Goal: Transaction & Acquisition: Purchase product/service

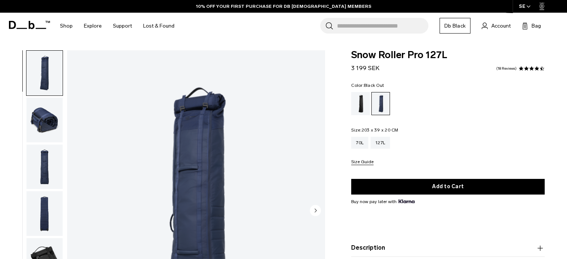
click at [360, 101] on div "Black Out" at bounding box center [360, 103] width 19 height 23
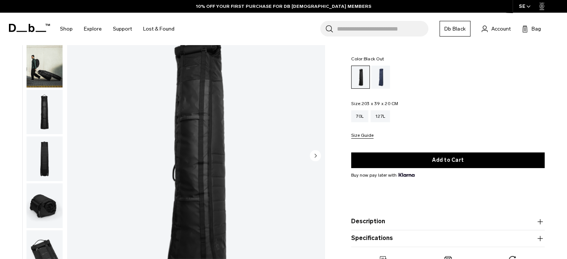
click at [39, 106] on img "button" at bounding box center [44, 112] width 36 height 45
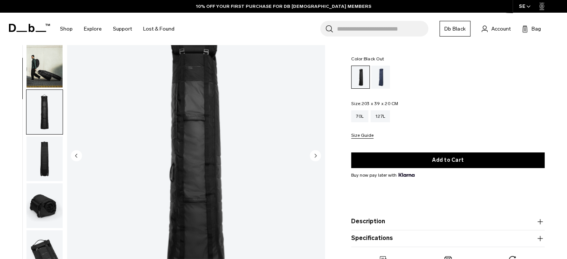
scroll to position [94, 0]
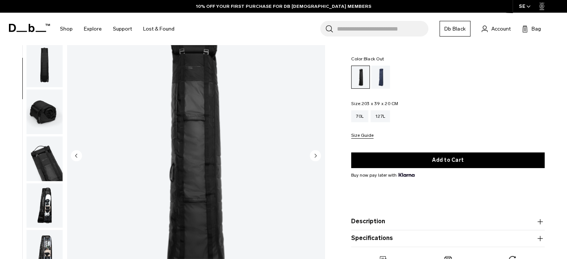
click at [291, 115] on img "3 / 10" at bounding box center [196, 157] width 258 height 322
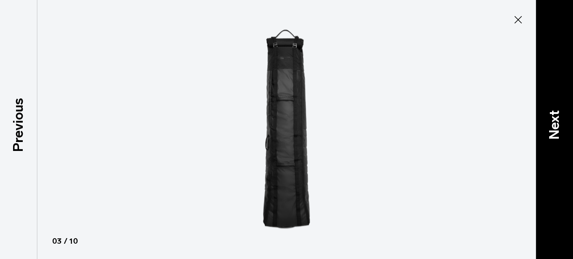
click at [558, 114] on p "Next" at bounding box center [554, 124] width 20 height 29
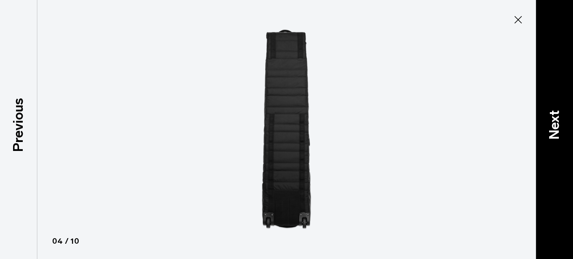
click at [558, 114] on p "Next" at bounding box center [554, 124] width 20 height 29
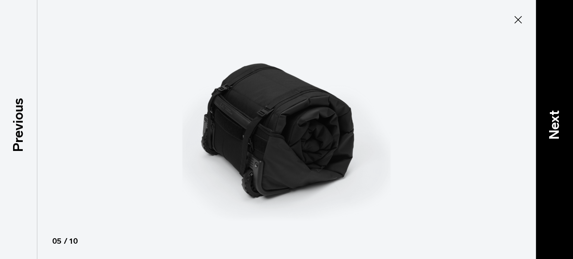
click at [558, 114] on p "Next" at bounding box center [554, 124] width 20 height 29
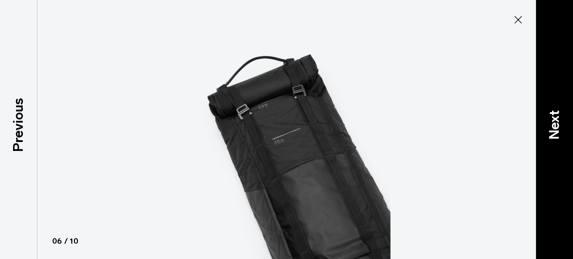
click at [558, 114] on p "Next" at bounding box center [554, 124] width 20 height 29
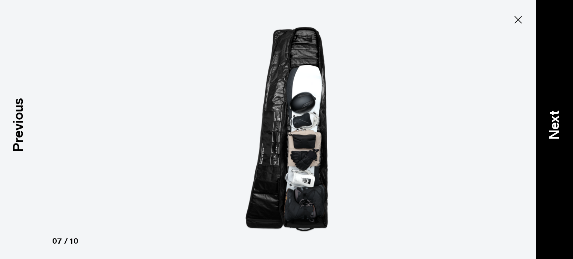
click at [558, 114] on p "Next" at bounding box center [554, 124] width 20 height 29
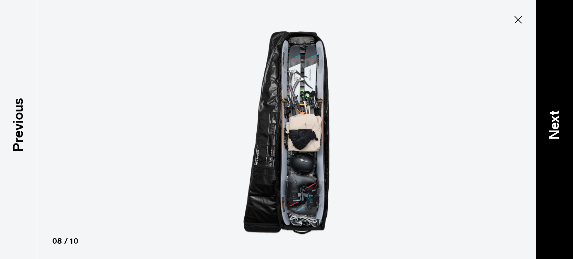
click at [558, 114] on p "Next" at bounding box center [554, 124] width 20 height 29
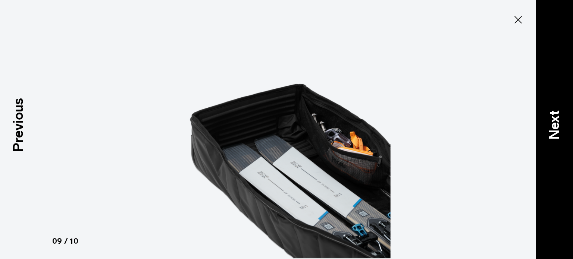
click at [558, 114] on p "Next" at bounding box center [554, 124] width 20 height 29
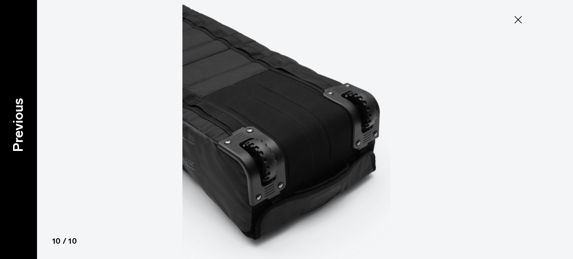
click at [12, 119] on p "Previous" at bounding box center [18, 125] width 20 height 54
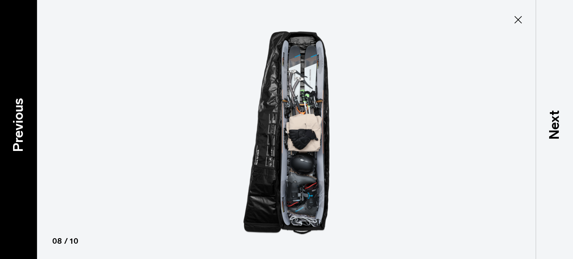
click at [12, 119] on p "Previous" at bounding box center [18, 125] width 20 height 54
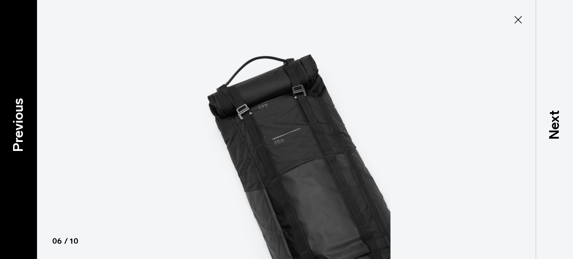
click at [12, 119] on p "Previous" at bounding box center [18, 125] width 20 height 54
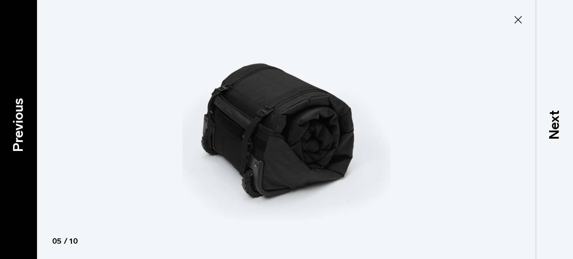
click at [12, 119] on p "Previous" at bounding box center [18, 125] width 20 height 54
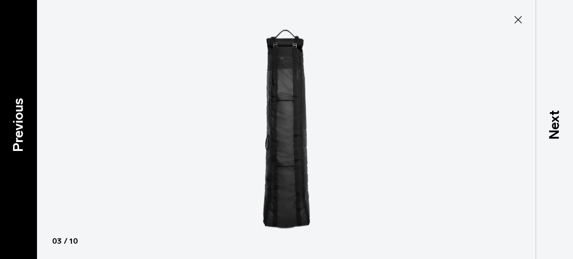
click at [12, 119] on p "Previous" at bounding box center [18, 125] width 20 height 54
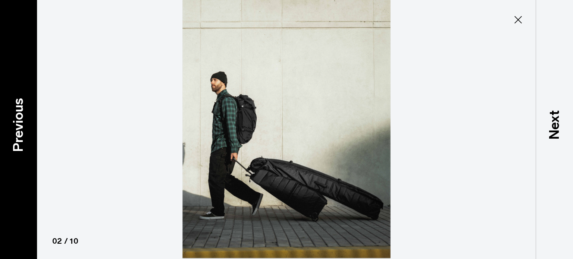
click at [12, 119] on p "Previous" at bounding box center [18, 125] width 20 height 54
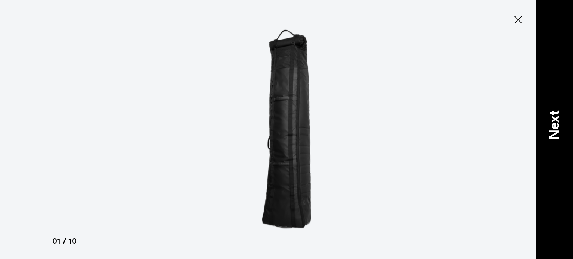
click at [550, 101] on div "Next" at bounding box center [553, 129] width 37 height 259
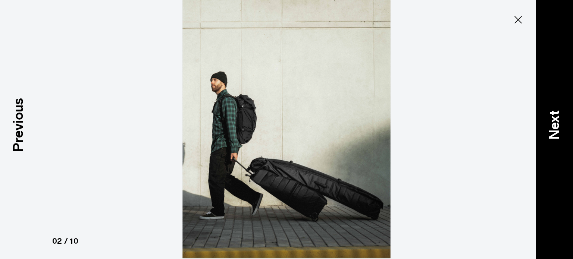
drag, startPoint x: 550, startPoint y: 101, endPoint x: 561, endPoint y: 74, distance: 28.9
click at [561, 74] on div "Next" at bounding box center [553, 129] width 37 height 259
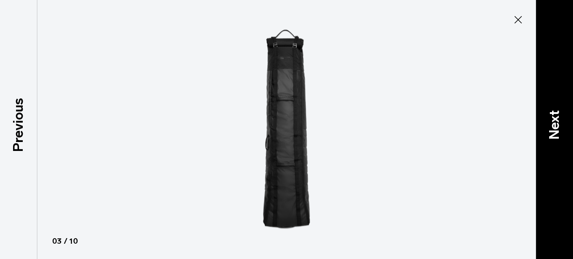
drag, startPoint x: 561, startPoint y: 74, endPoint x: 557, endPoint y: 54, distance: 20.8
click at [557, 54] on div "Next" at bounding box center [553, 129] width 37 height 259
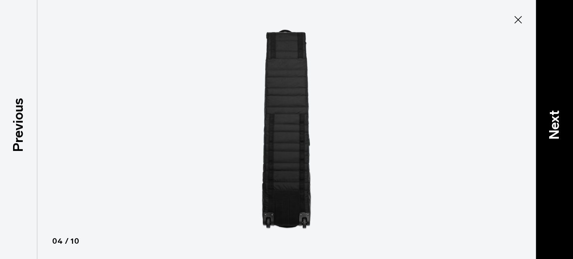
click at [557, 54] on div "Next" at bounding box center [553, 129] width 37 height 259
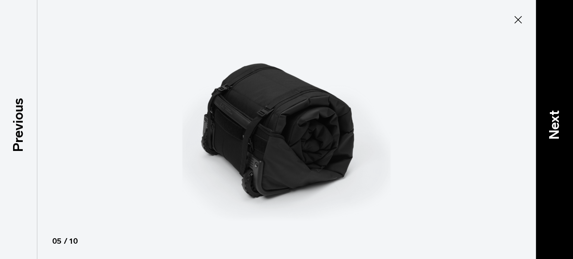
click at [557, 54] on div "Next" at bounding box center [553, 129] width 37 height 259
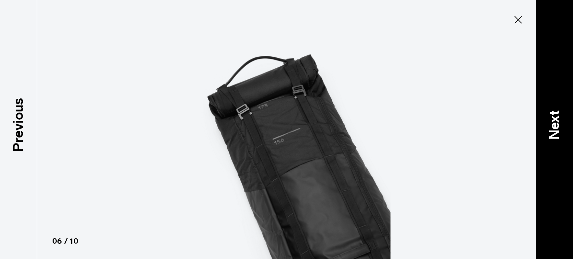
click at [557, 54] on div "Next" at bounding box center [553, 129] width 37 height 259
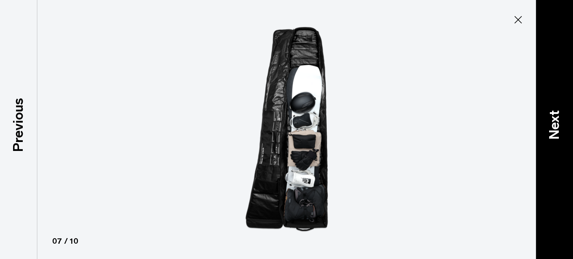
click at [557, 54] on div "Next" at bounding box center [553, 129] width 37 height 259
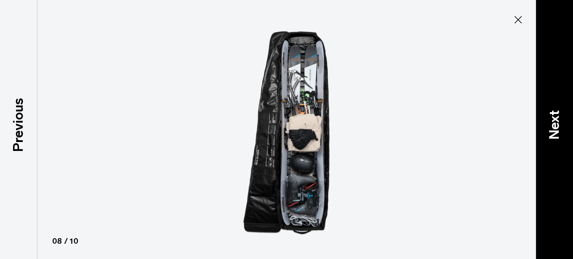
click at [557, 54] on div "Next" at bounding box center [553, 129] width 37 height 259
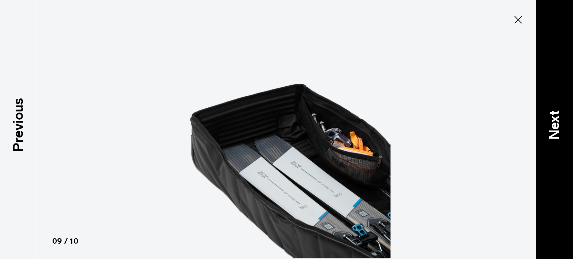
click at [557, 54] on div "Next" at bounding box center [553, 129] width 37 height 259
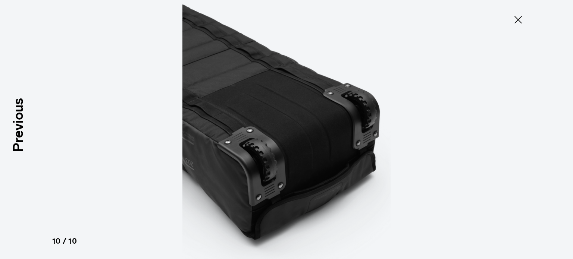
click at [515, 18] on icon at bounding box center [518, 20] width 12 height 12
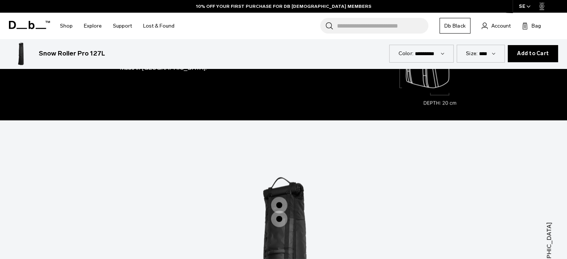
scroll to position [1126, 0]
